Goal: Transaction & Acquisition: Purchase product/service

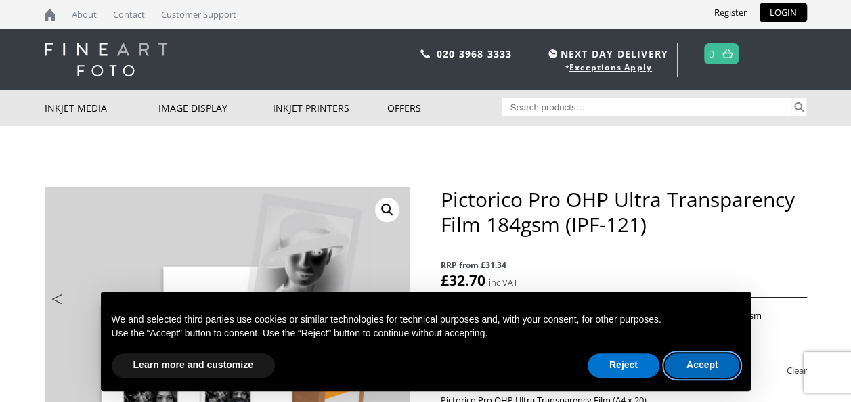
click at [682, 358] on button "Accept" at bounding box center [702, 365] width 75 height 24
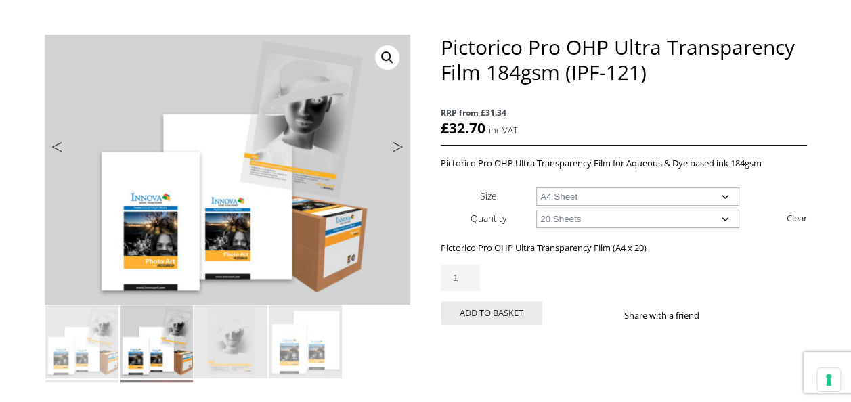
scroll to position [158, 0]
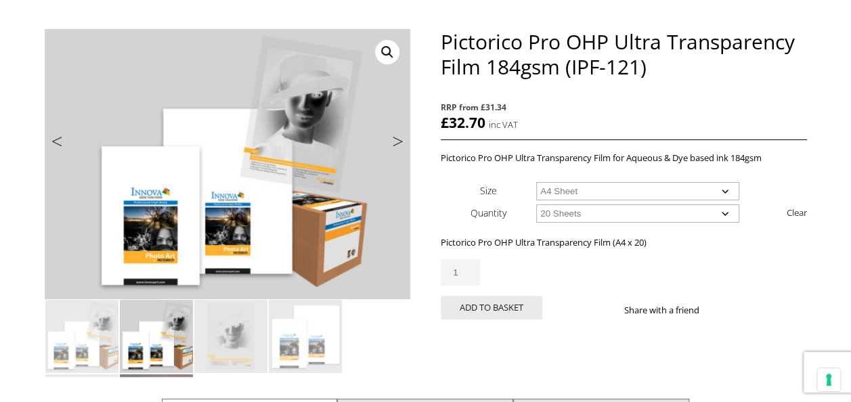
click at [640, 191] on select "Choose an option A4 Sheet A3+ Sheet" at bounding box center [637, 191] width 203 height 18
click at [492, 314] on button "Add to basket" at bounding box center [492, 308] width 102 height 24
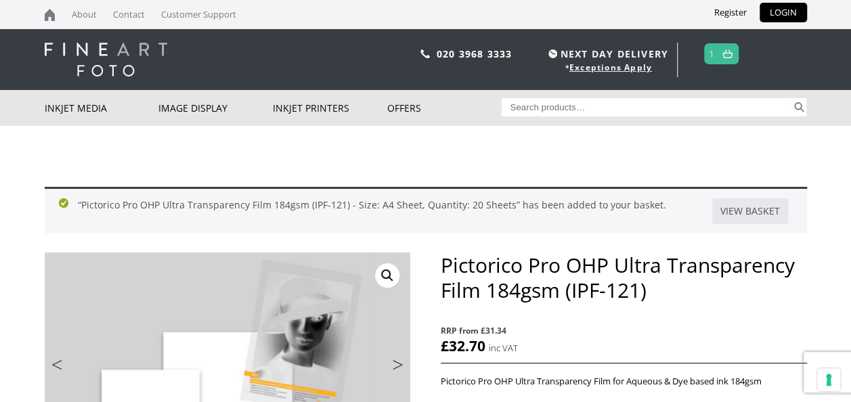
click at [710, 57] on link "1" at bounding box center [712, 54] width 6 height 20
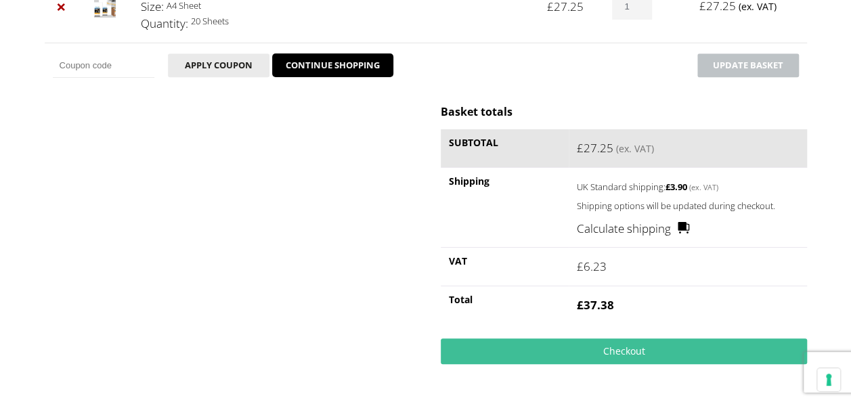
scroll to position [287, 0]
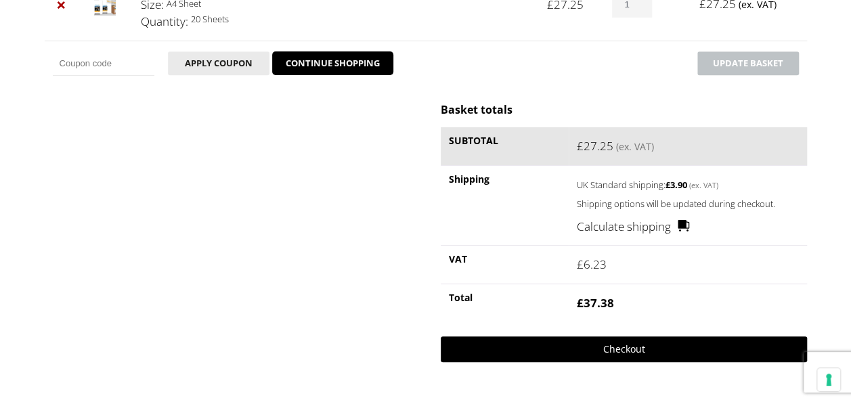
click at [604, 352] on link "Checkout" at bounding box center [623, 349] width 365 height 26
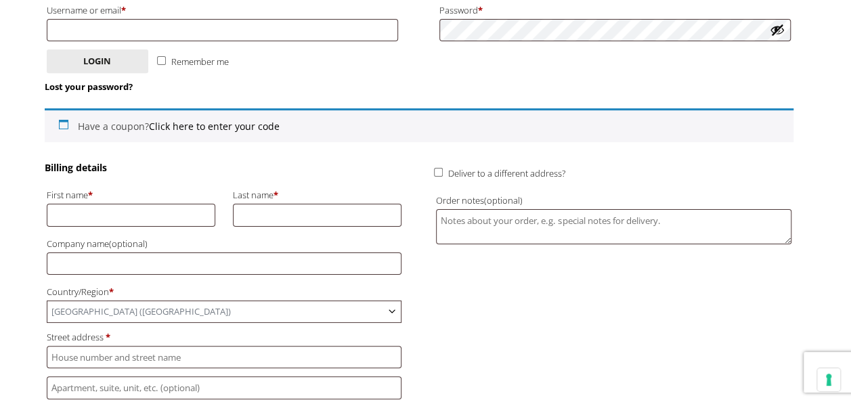
scroll to position [259, 0]
click at [87, 215] on input "First name *" at bounding box center [131, 214] width 169 height 22
click at [152, 210] on input "Emilyq" at bounding box center [131, 214] width 169 height 22
type input "Emily"
type input "Mayne"
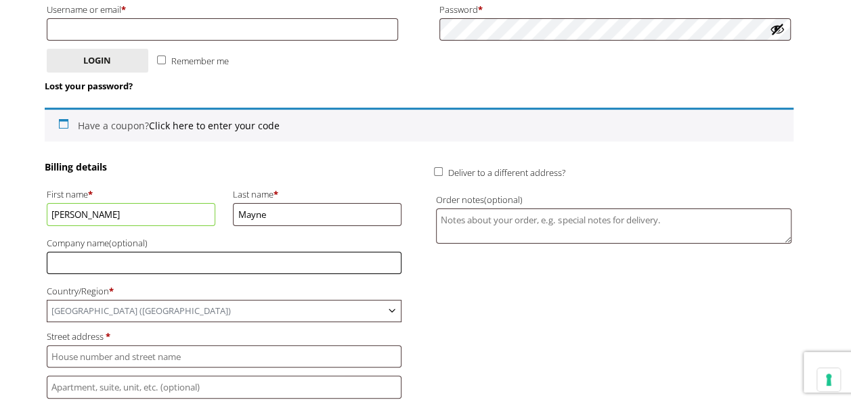
click at [104, 265] on input "Company name (optional)" at bounding box center [224, 263] width 355 height 22
type input "Negative Thinking CIc"
type input "[EMAIL_ADDRESS][DOMAIN_NAME]"
type input "8A Beaconsfield Road, St George, BS5 8ER"
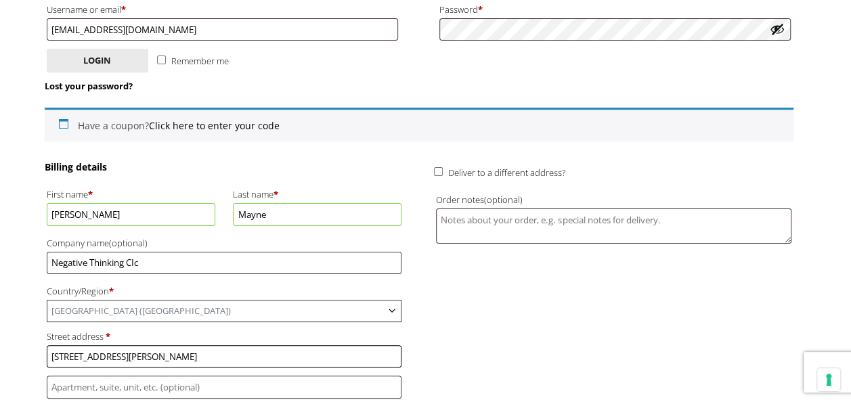
type input "[GEOGRAPHIC_DATA]"
type input "Someret"
type input "BS5 8ER"
type input "[PHONE_NUMBER]"
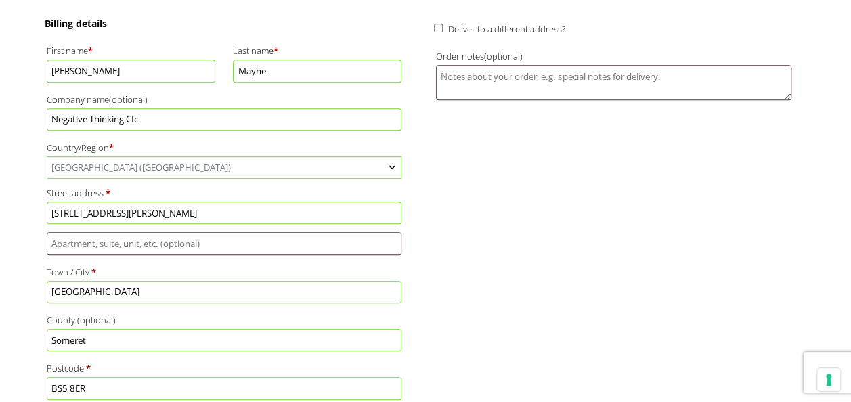
scroll to position [403, 0]
drag, startPoint x: 244, startPoint y: 206, endPoint x: -2, endPoint y: 218, distance: 246.0
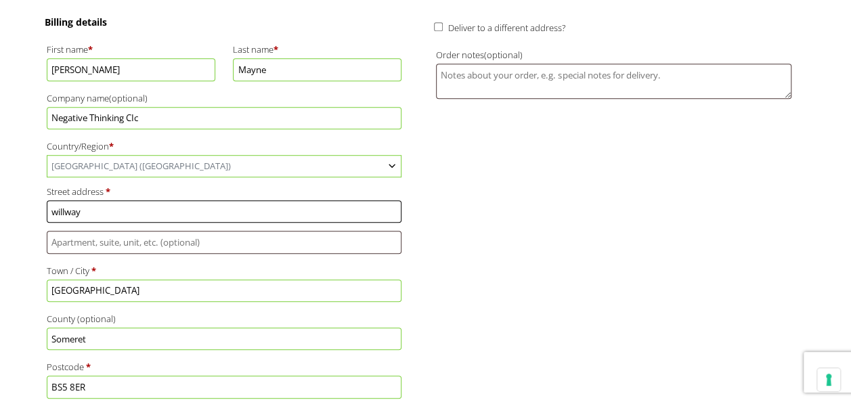
type input "Willway Yard"
type input "[GEOGRAPHIC_DATA]"
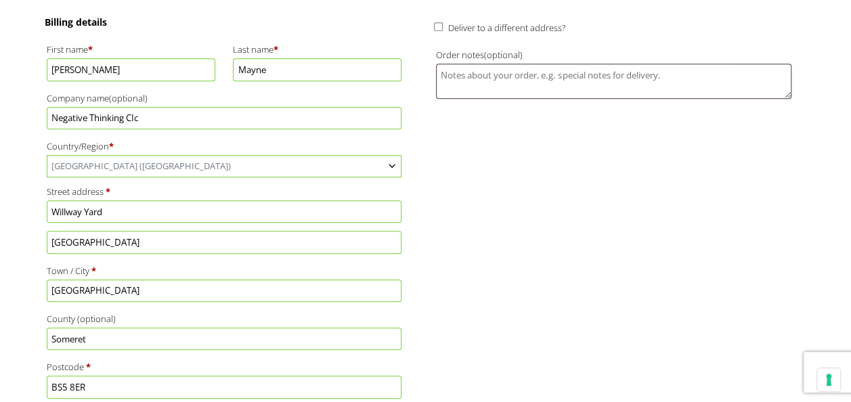
type input "[STREET_ADDRESS]"
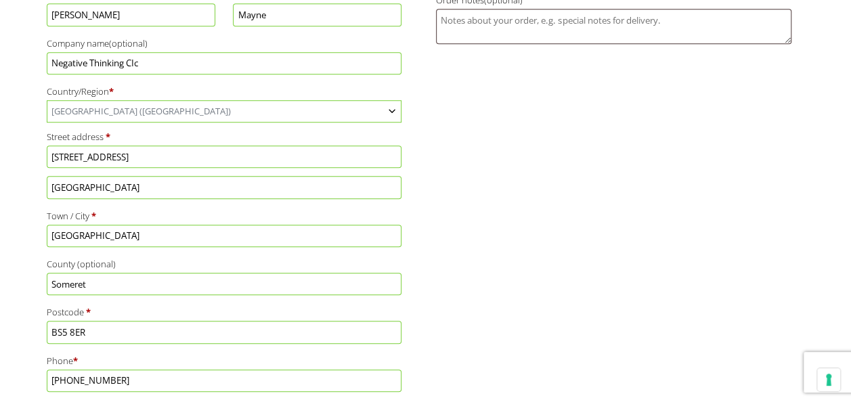
scroll to position [459, 0]
click at [97, 325] on input "BS5 8ER" at bounding box center [224, 331] width 355 height 22
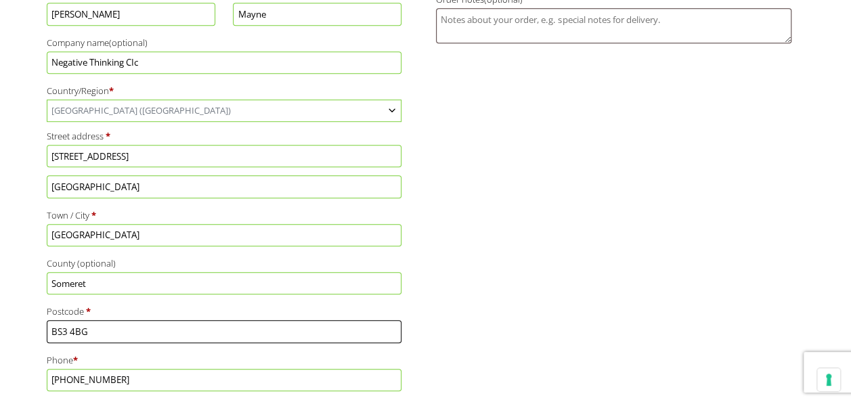
type input "BS3 4BG"
click at [548, 284] on div "Billing details First name * Emily Last name * Mayne Company name (optional) Ne…" at bounding box center [419, 228] width 748 height 537
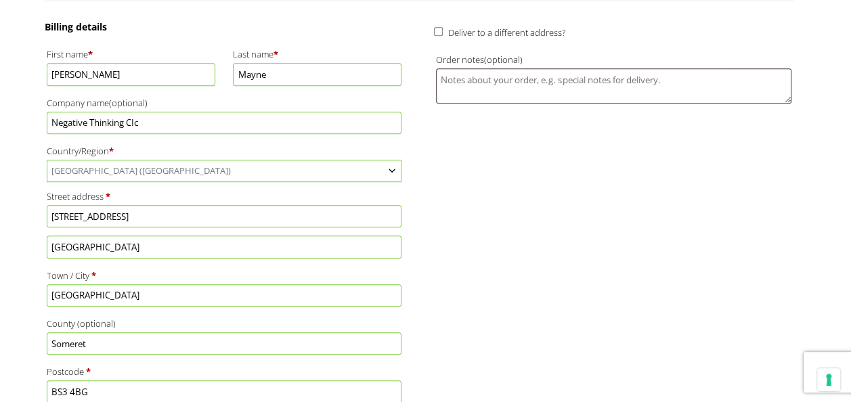
scroll to position [400, 0]
drag, startPoint x: 125, startPoint y: 247, endPoint x: 0, endPoint y: 246, distance: 125.2
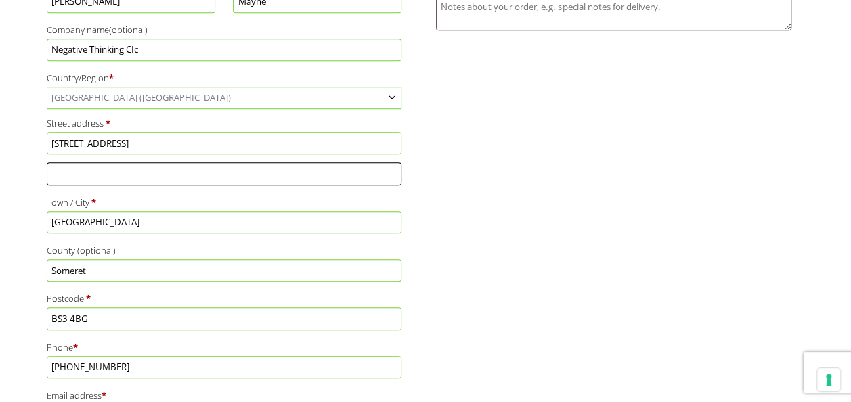
scroll to position [474, 0]
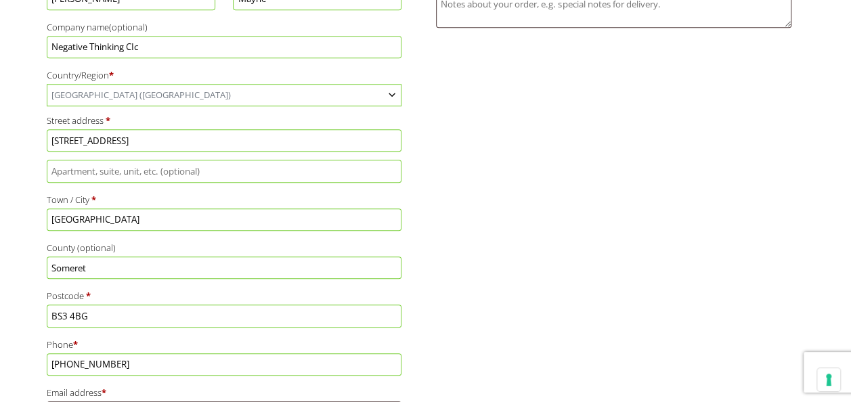
drag, startPoint x: 92, startPoint y: 306, endPoint x: 0, endPoint y: 298, distance: 92.3
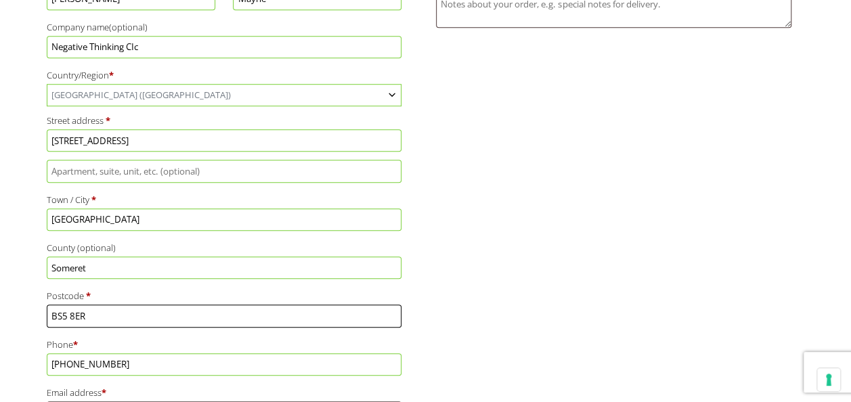
type input "BS5 8ER"
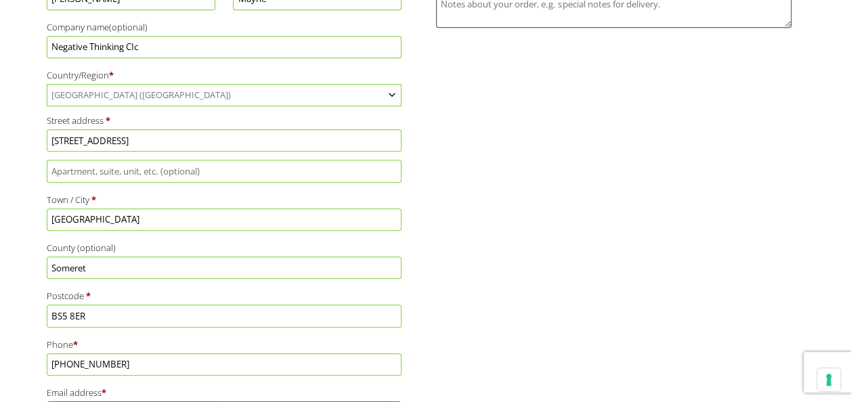
click at [472, 326] on div "Billing details First name * Emily Last name * Mayne Company name (optional) Ne…" at bounding box center [419, 213] width 748 height 537
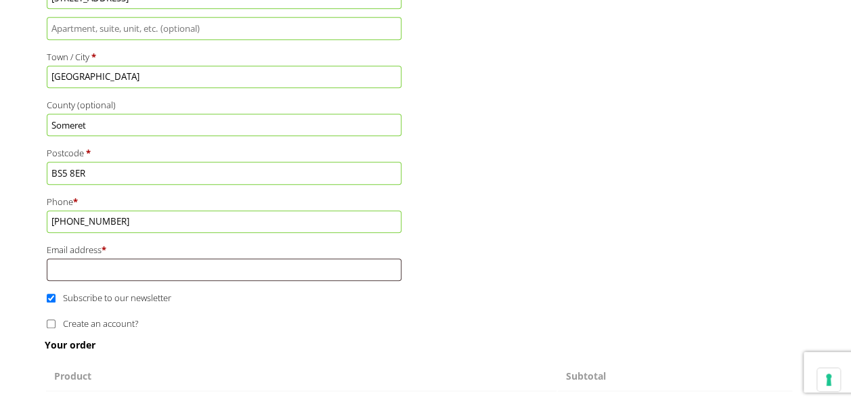
scroll to position [618, 0]
click at [114, 261] on input "Email address *" at bounding box center [224, 269] width 355 height 22
type input "[EMAIL_ADDRESS][DOMAIN_NAME]"
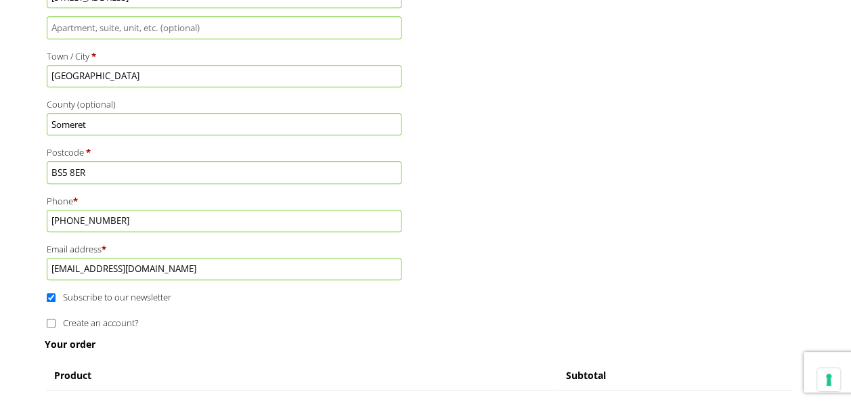
click at [556, 208] on div "Billing details First name * Emily Last name * Mayne Company name (optional) Ne…" at bounding box center [419, 69] width 748 height 537
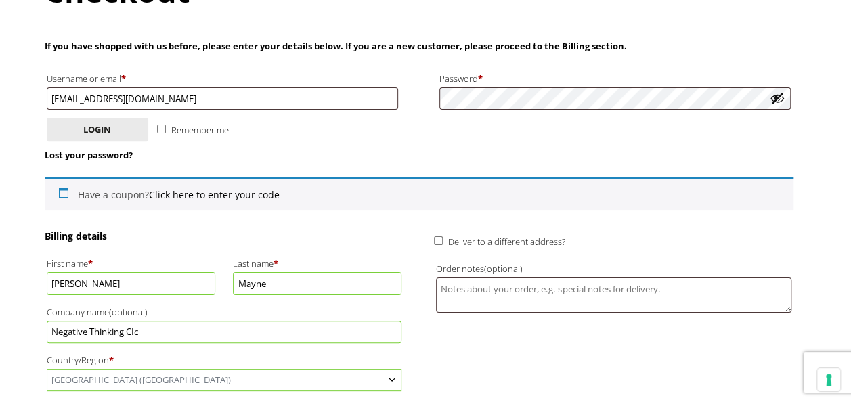
scroll to position [189, 0]
click at [441, 241] on input "Deliver to a different address?" at bounding box center [438, 241] width 9 height 9
checkbox input "true"
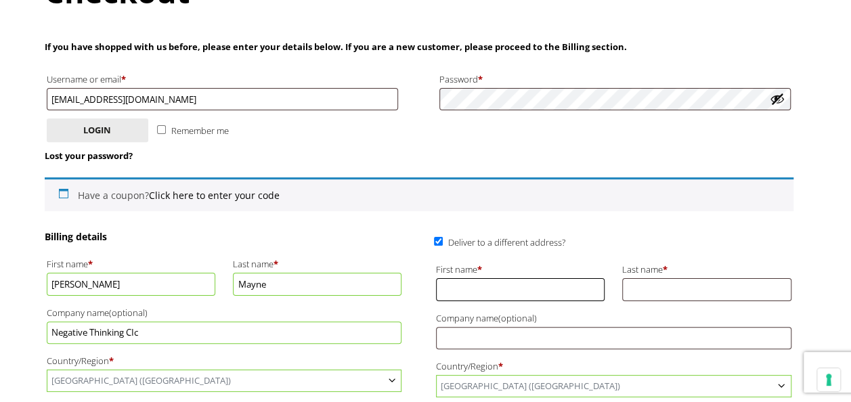
click at [467, 286] on input "First name *" at bounding box center [520, 289] width 169 height 22
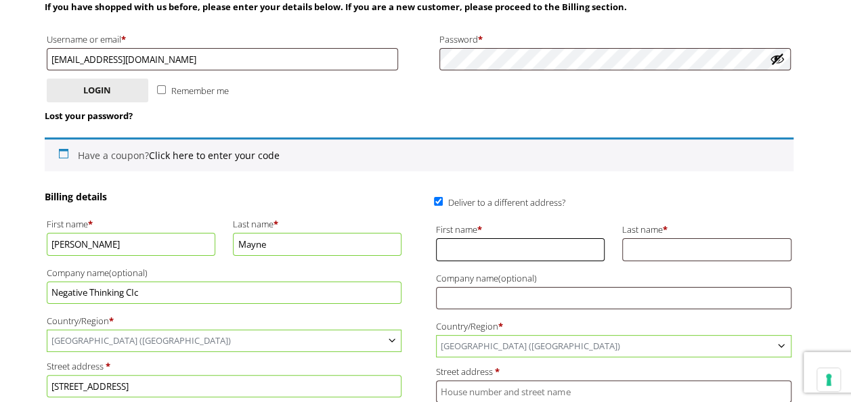
scroll to position [231, 0]
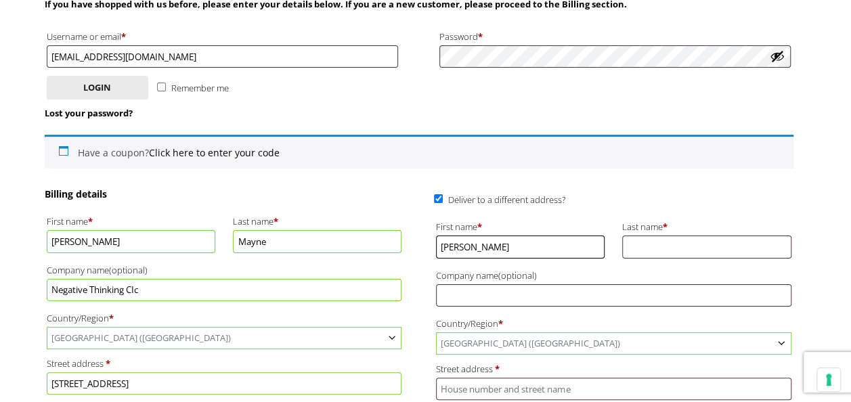
type input "Emily"
type input "Mayne"
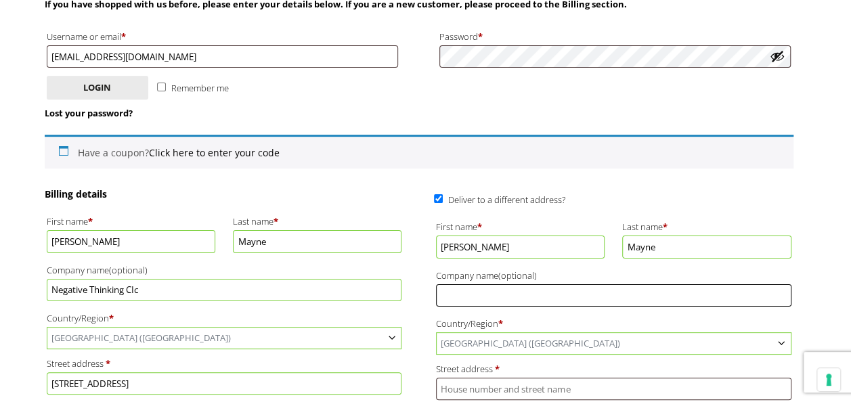
click at [456, 294] on input "Company name (optional)" at bounding box center [613, 295] width 355 height 22
type input "Negative Thinking CIC"
type input "Willway Yard"
type input "[GEOGRAPHIC_DATA]"
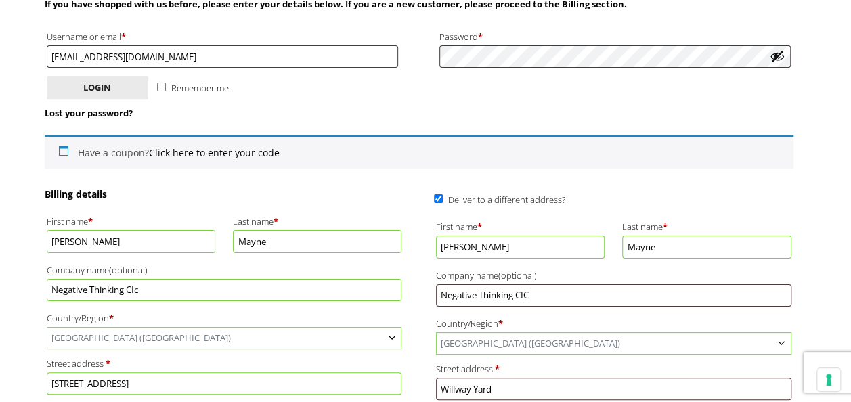
type input "[GEOGRAPHIC_DATA]"
type input "BS3 4AZ"
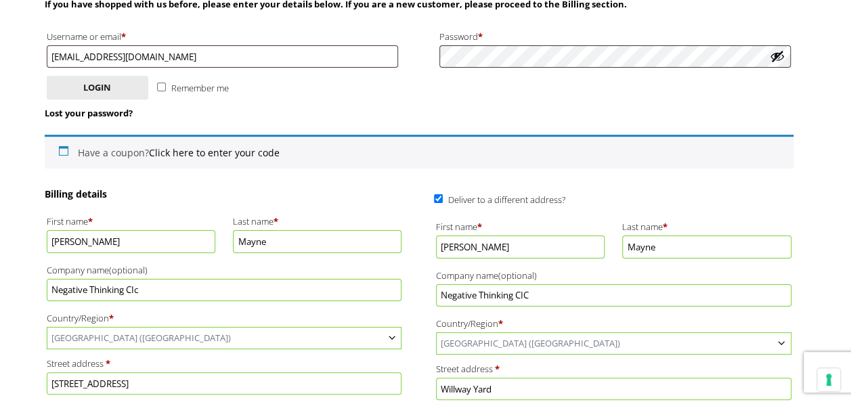
type input "Negative Thinking"
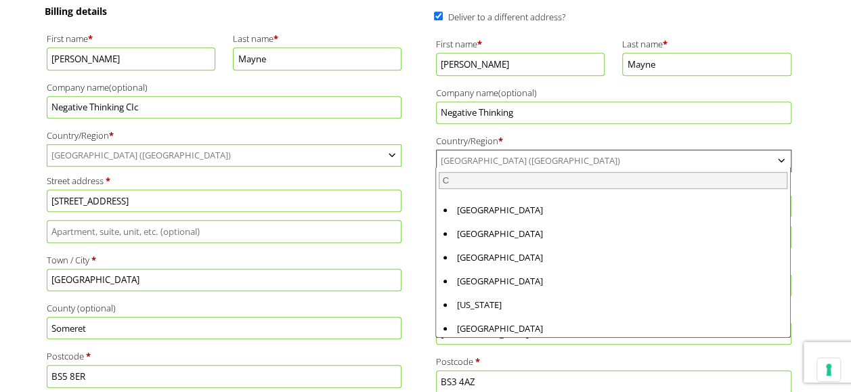
scroll to position [0, 0]
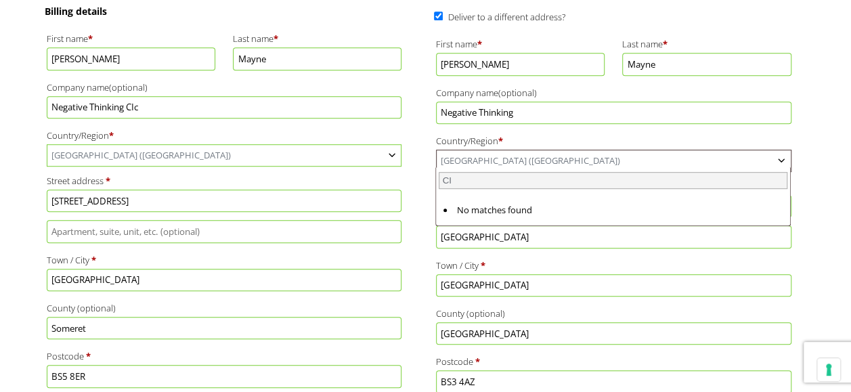
type input "C"
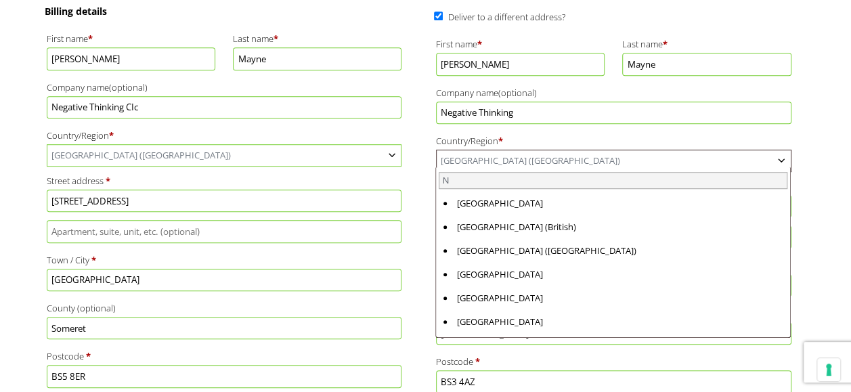
type input "N"
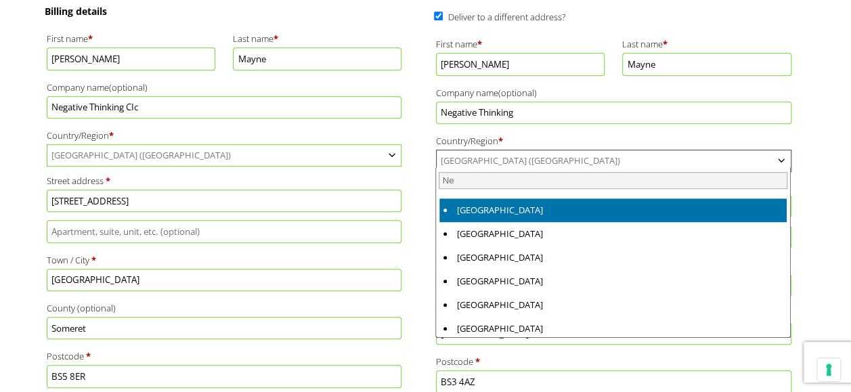
type input "N"
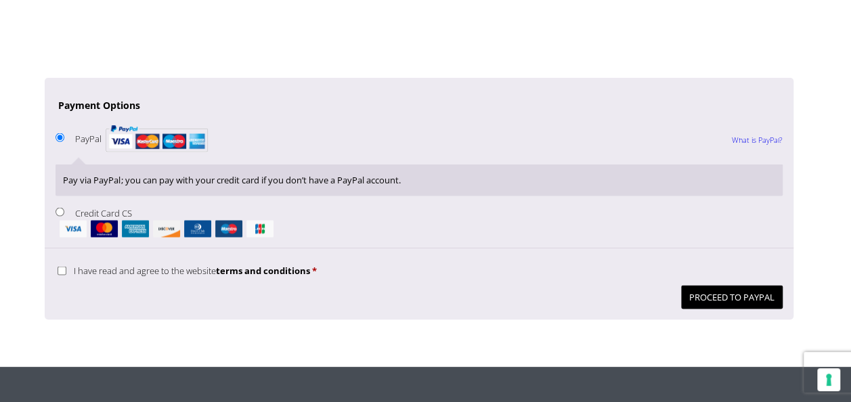
scroll to position [1264, 0]
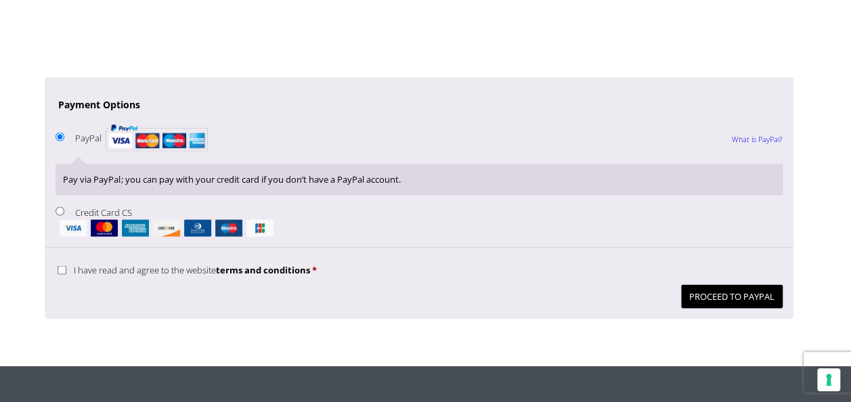
click at [57, 206] on input "Credit Card CS" at bounding box center [59, 210] width 9 height 9
radio input "true"
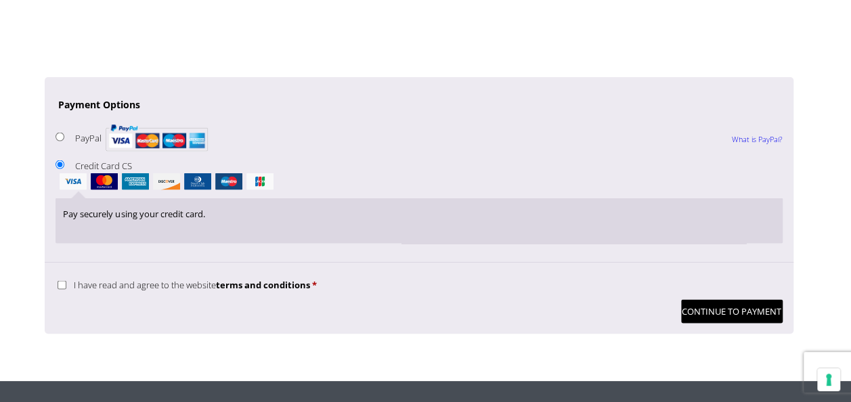
click at [58, 280] on input "I have read and agree to the website terms and conditions *" at bounding box center [62, 284] width 9 height 9
checkbox input "true"
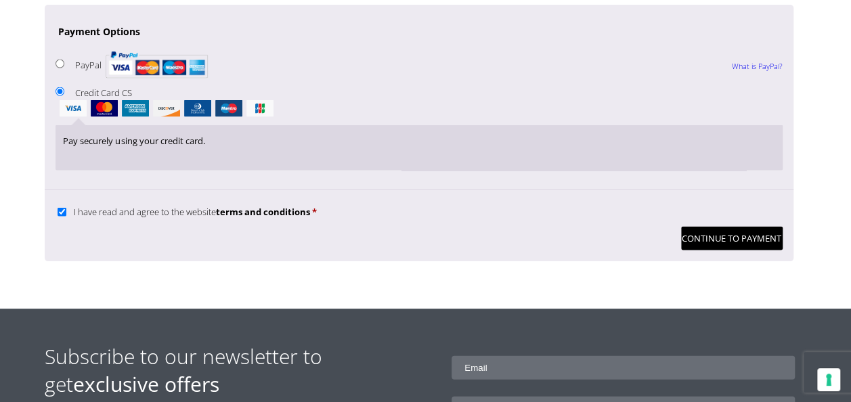
scroll to position [1363, 0]
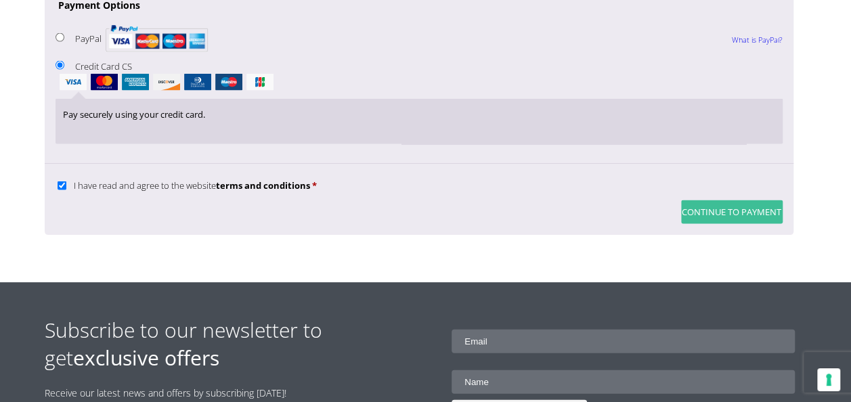
click at [705, 200] on button "Continue to Payment" at bounding box center [732, 212] width 102 height 24
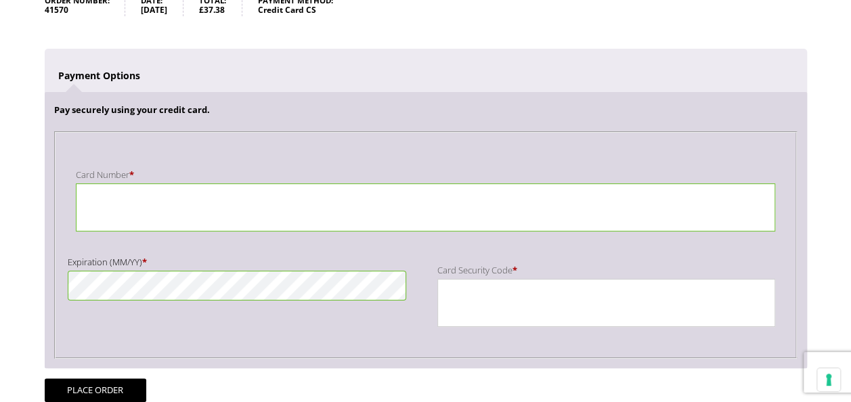
scroll to position [238, 0]
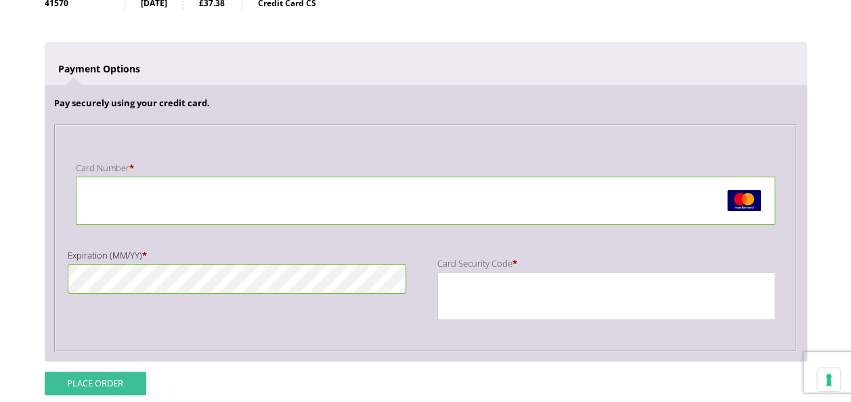
click at [76, 390] on button "Place order" at bounding box center [96, 384] width 102 height 24
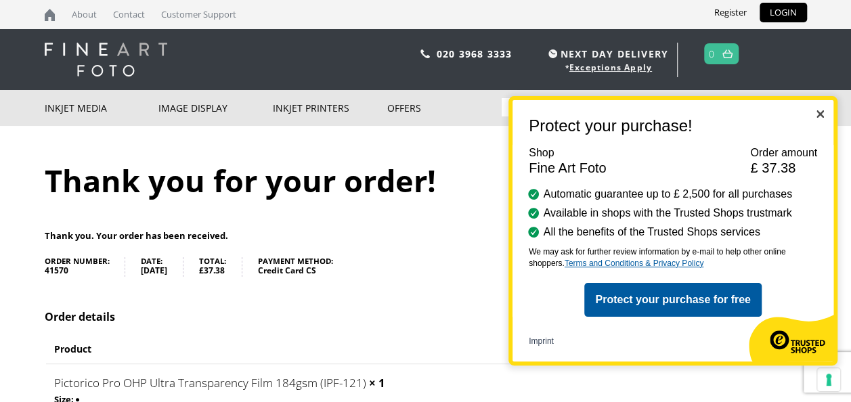
click at [818, 111] on img "Close" at bounding box center [819, 113] width 7 height 7
